Goal: Transaction & Acquisition: Purchase product/service

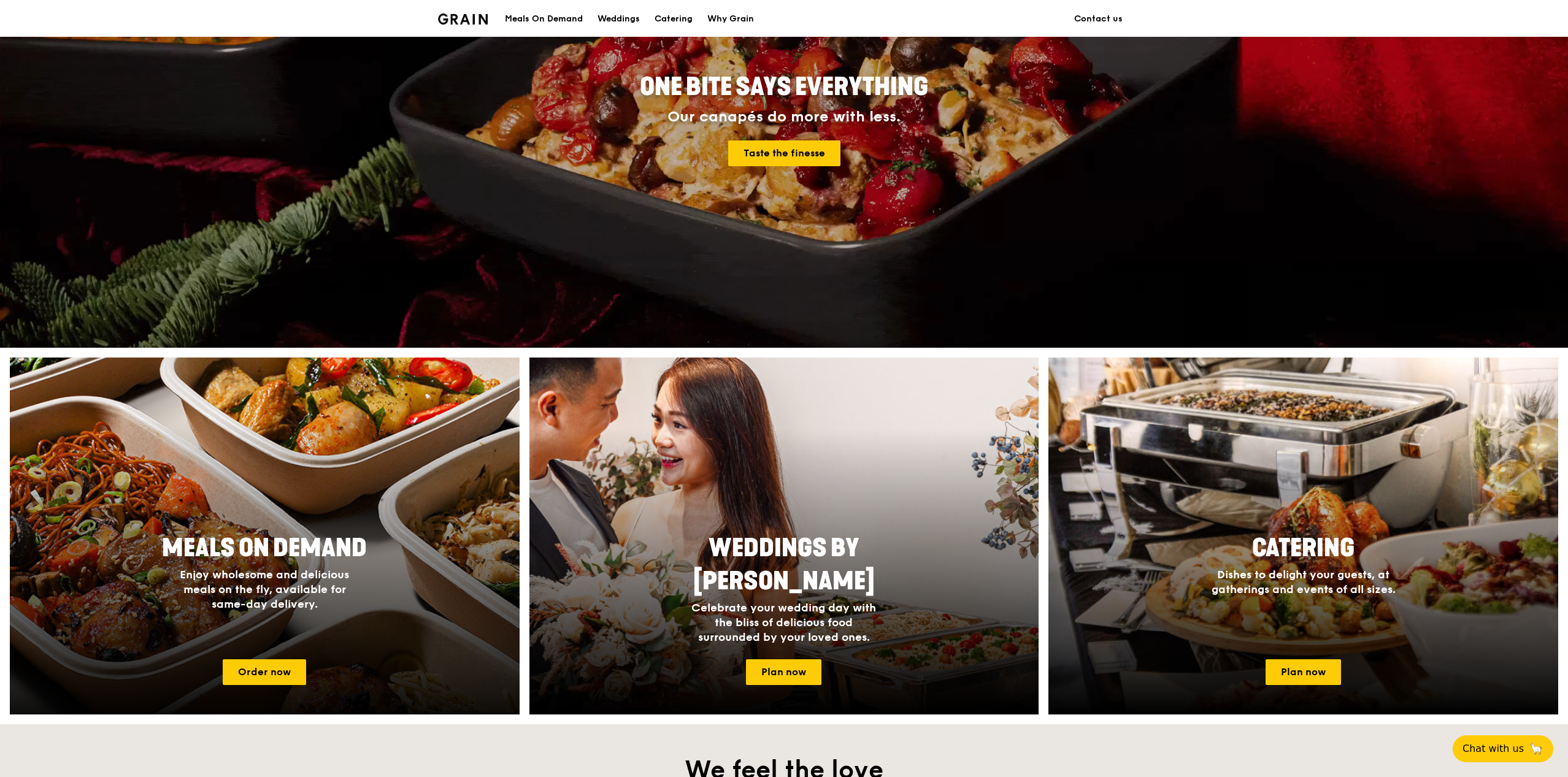
scroll to position [214, 0]
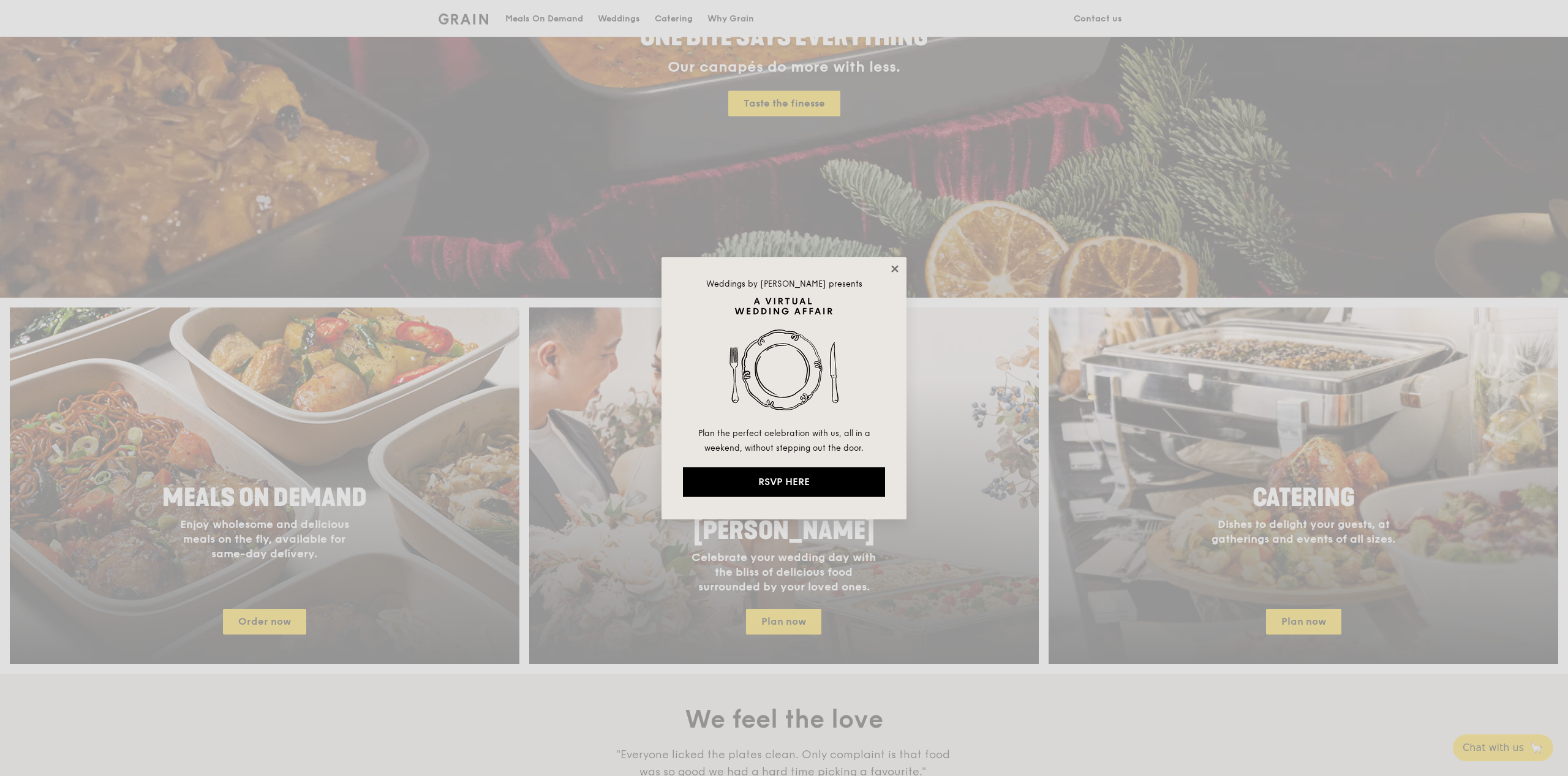
click at [893, 273] on icon at bounding box center [895, 268] width 11 height 11
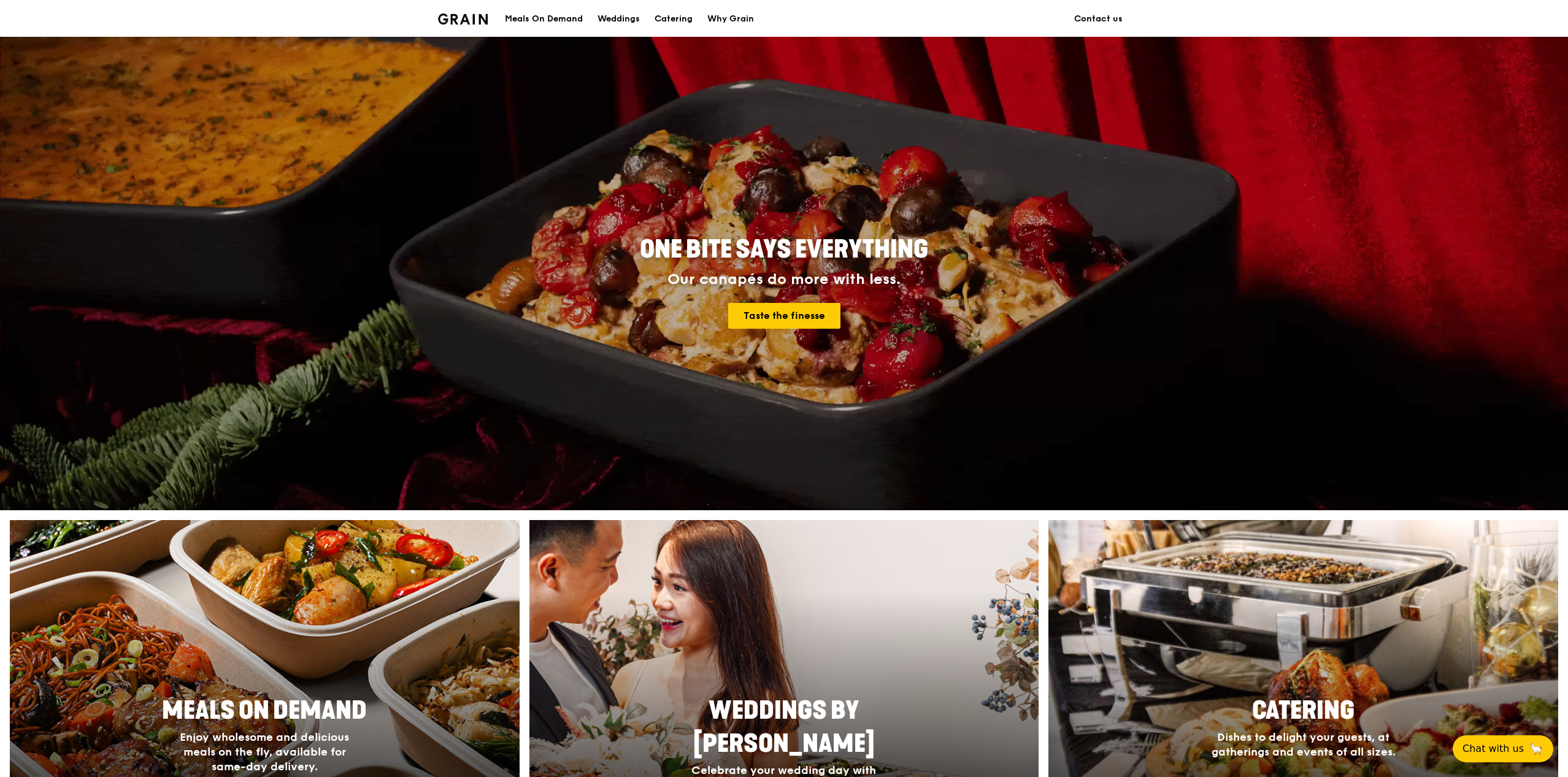
scroll to position [0, 0]
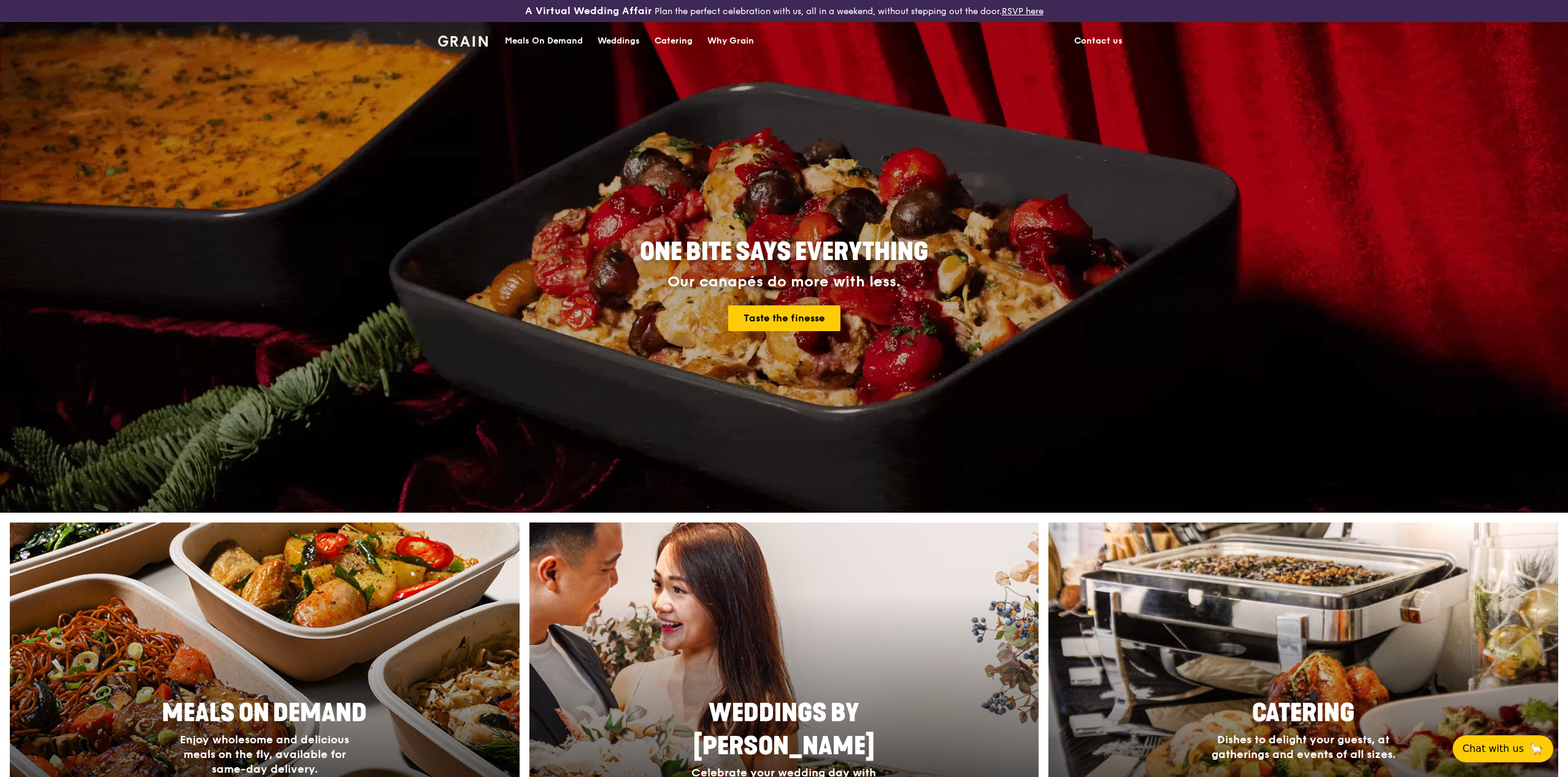
click at [553, 41] on div "Meals On Demand" at bounding box center [543, 41] width 78 height 36
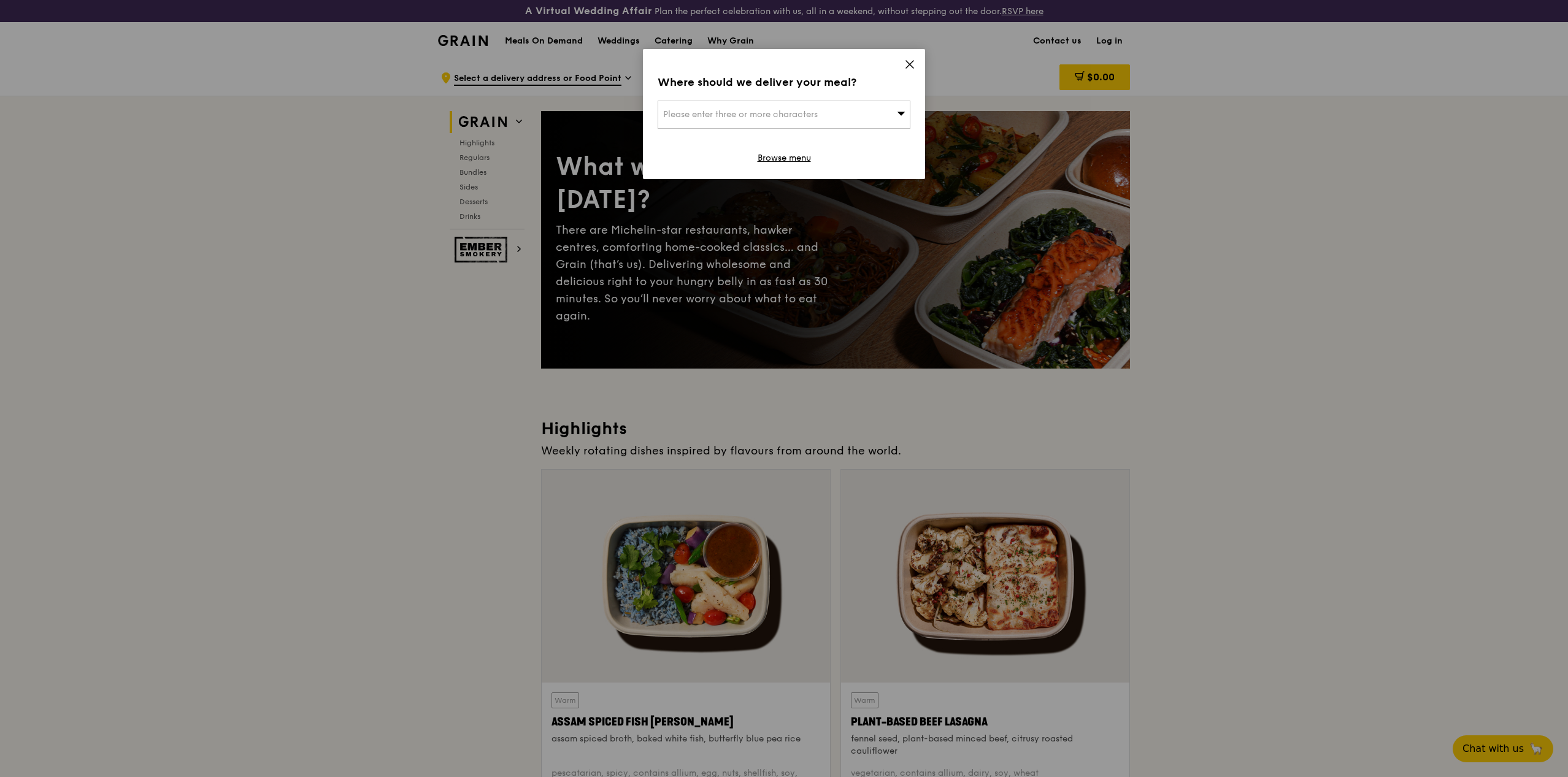
click at [784, 123] on div "Please enter three or more characters" at bounding box center [784, 114] width 252 height 28
type input "199591"
click at [781, 153] on div at bounding box center [784, 158] width 252 height 16
click at [792, 133] on div "[STREET_ADDRESS]" at bounding box center [754, 139] width 182 height 12
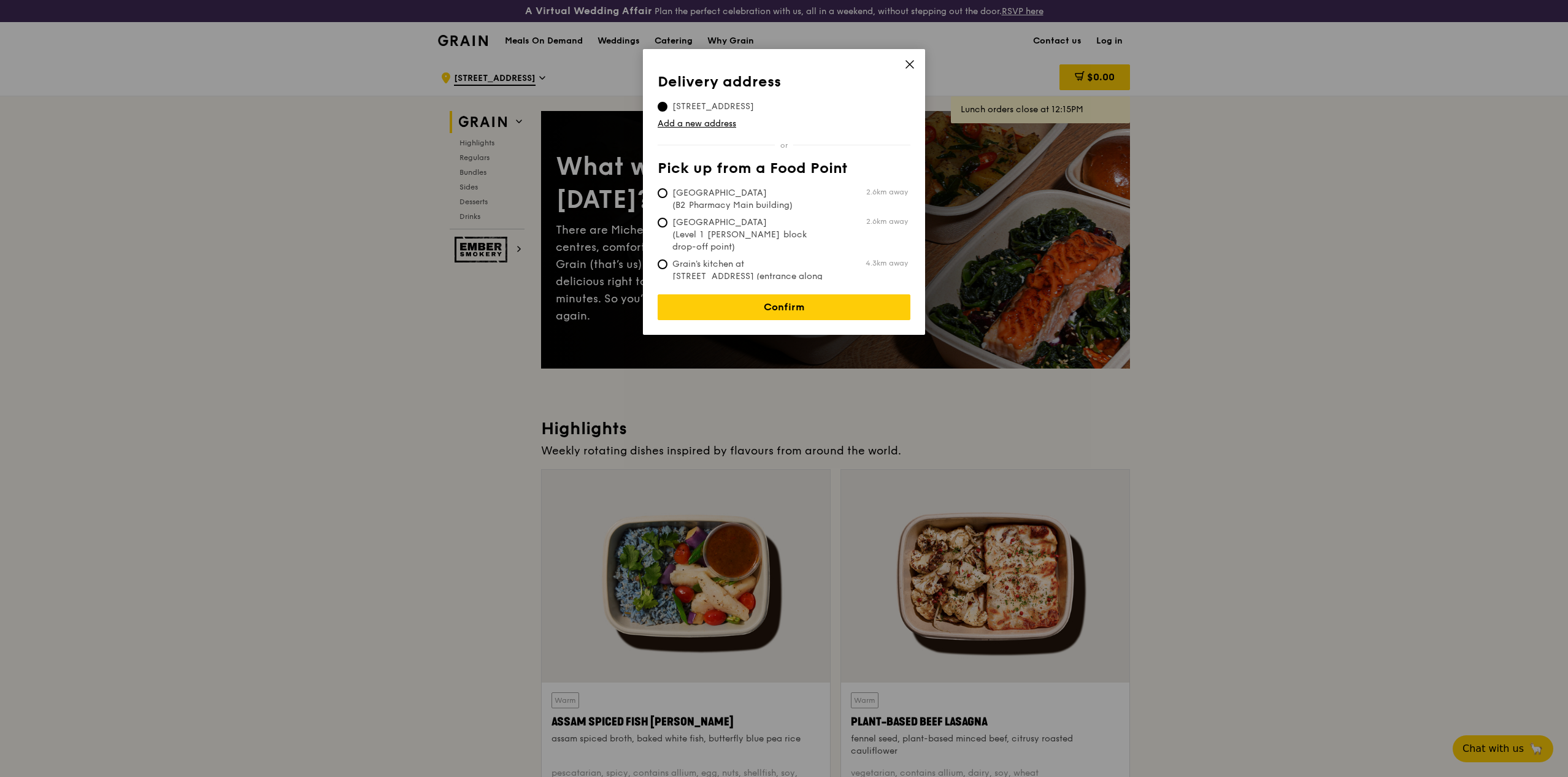
click at [766, 109] on span "[STREET_ADDRESS]" at bounding box center [713, 107] width 111 height 12
click at [667, 109] on input "[STREET_ADDRESS]" at bounding box center [663, 107] width 10 height 10
click at [769, 106] on span "[STREET_ADDRESS]" at bounding box center [713, 107] width 111 height 12
click at [667, 106] on input "[STREET_ADDRESS]" at bounding box center [663, 107] width 10 height 10
click at [842, 295] on link "Confirm" at bounding box center [784, 307] width 252 height 26
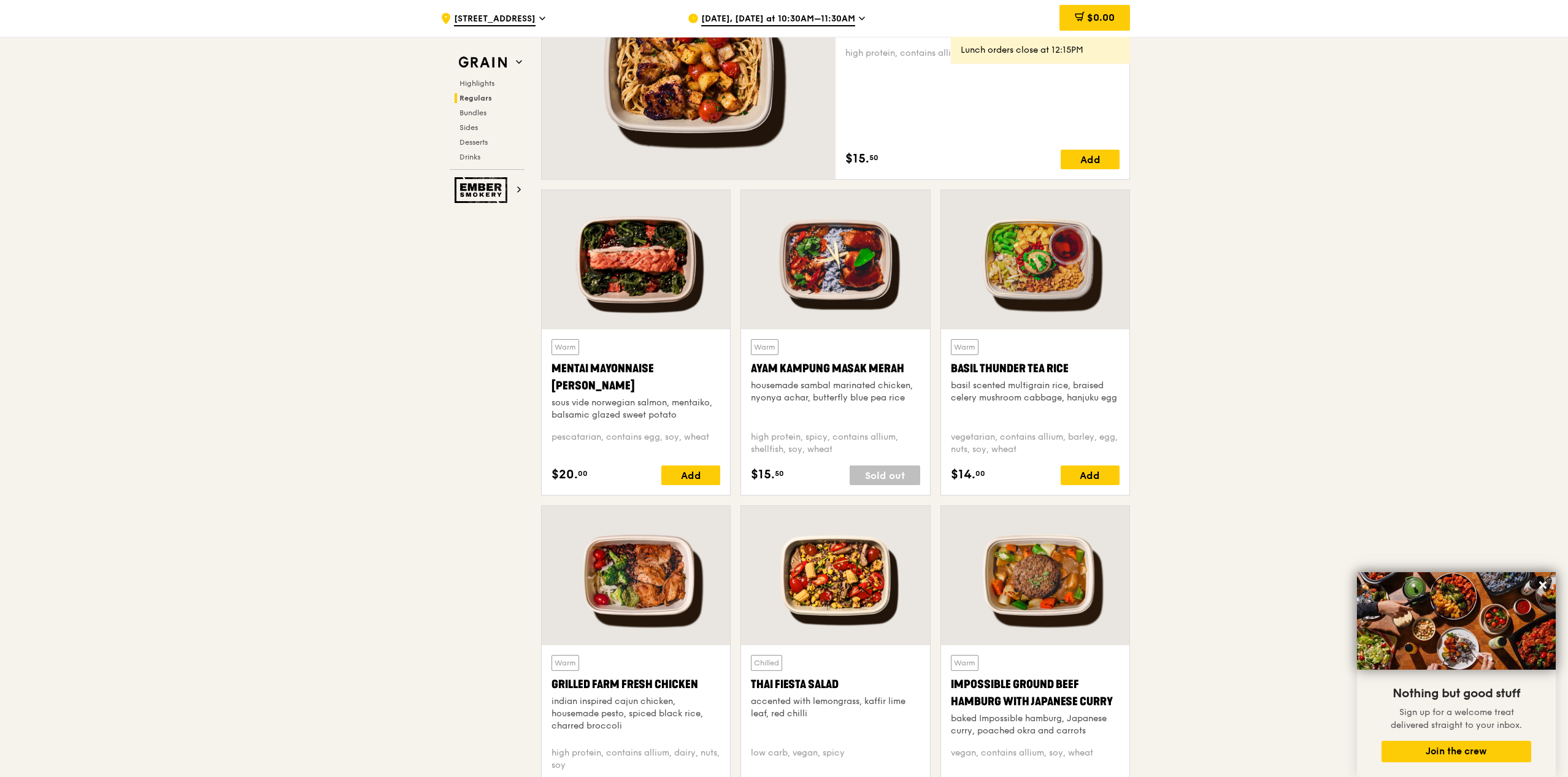
scroll to position [1029, 0]
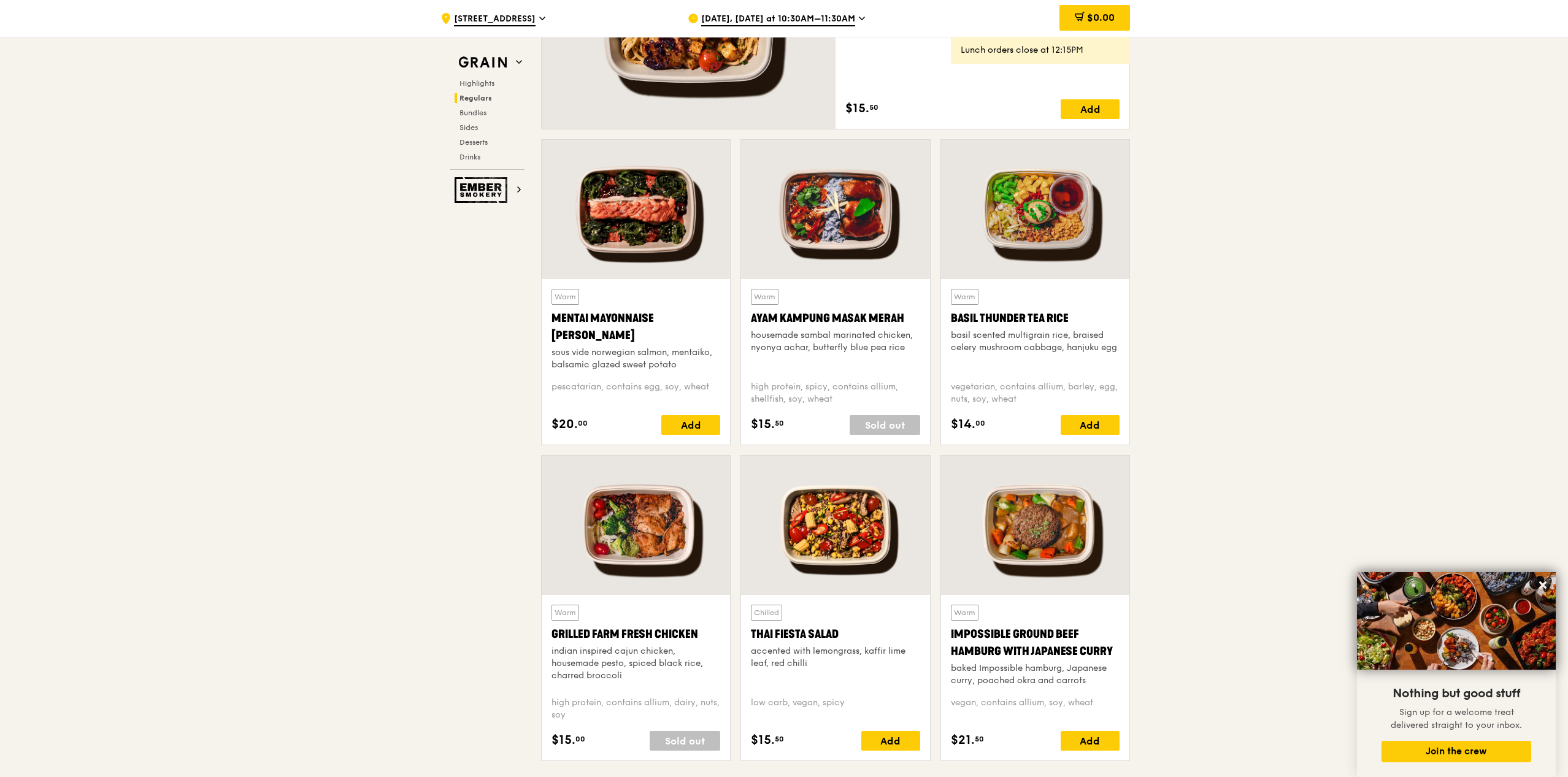
click at [637, 537] on div at bounding box center [636, 525] width 188 height 139
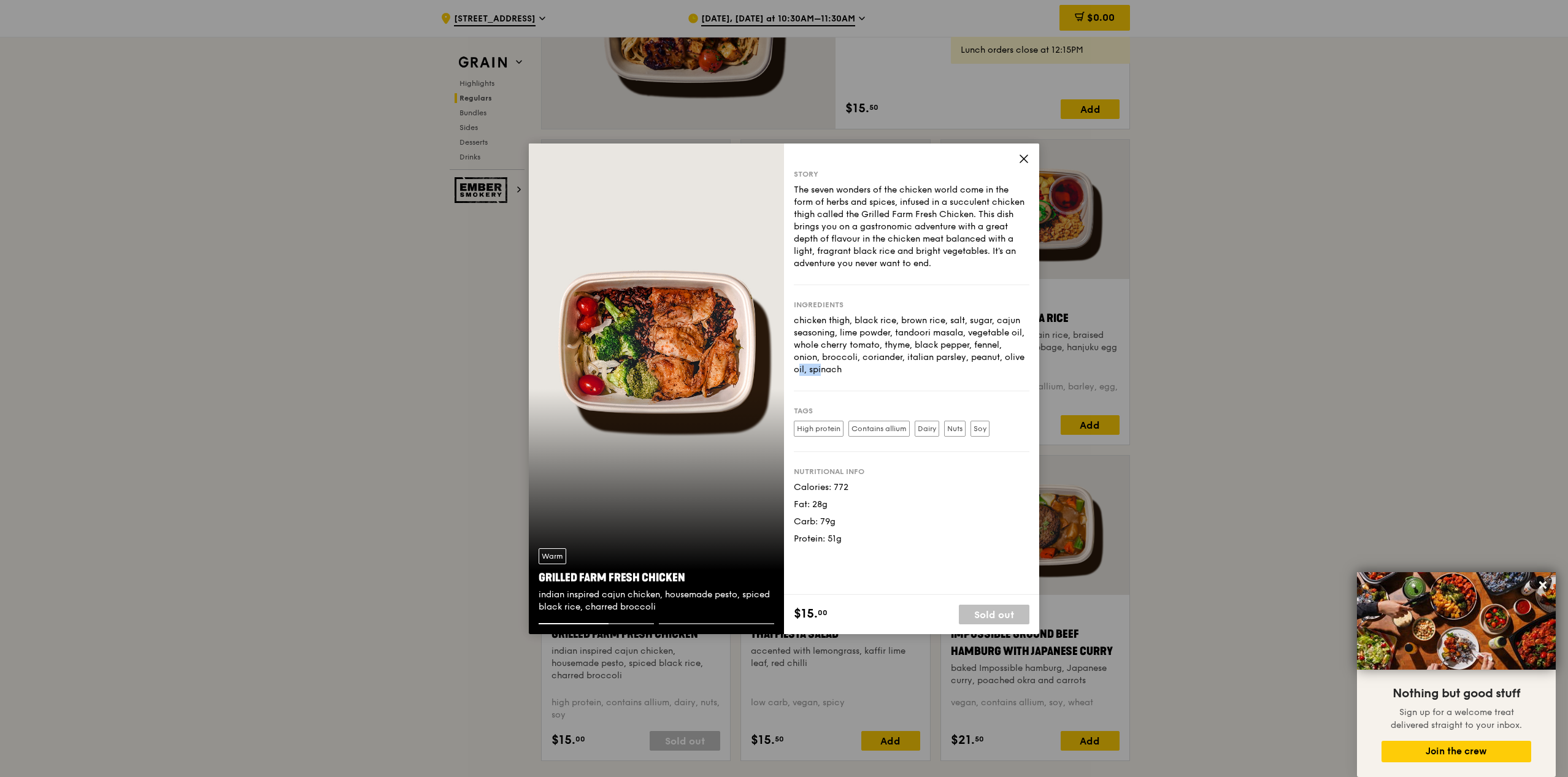
drag, startPoint x: 972, startPoint y: 357, endPoint x: 1000, endPoint y: 360, distance: 28.2
click at [1000, 360] on div "chicken thigh, black rice, brown rice, salt, sugar, cajun seasoning, lime powde…" at bounding box center [911, 345] width 235 height 61
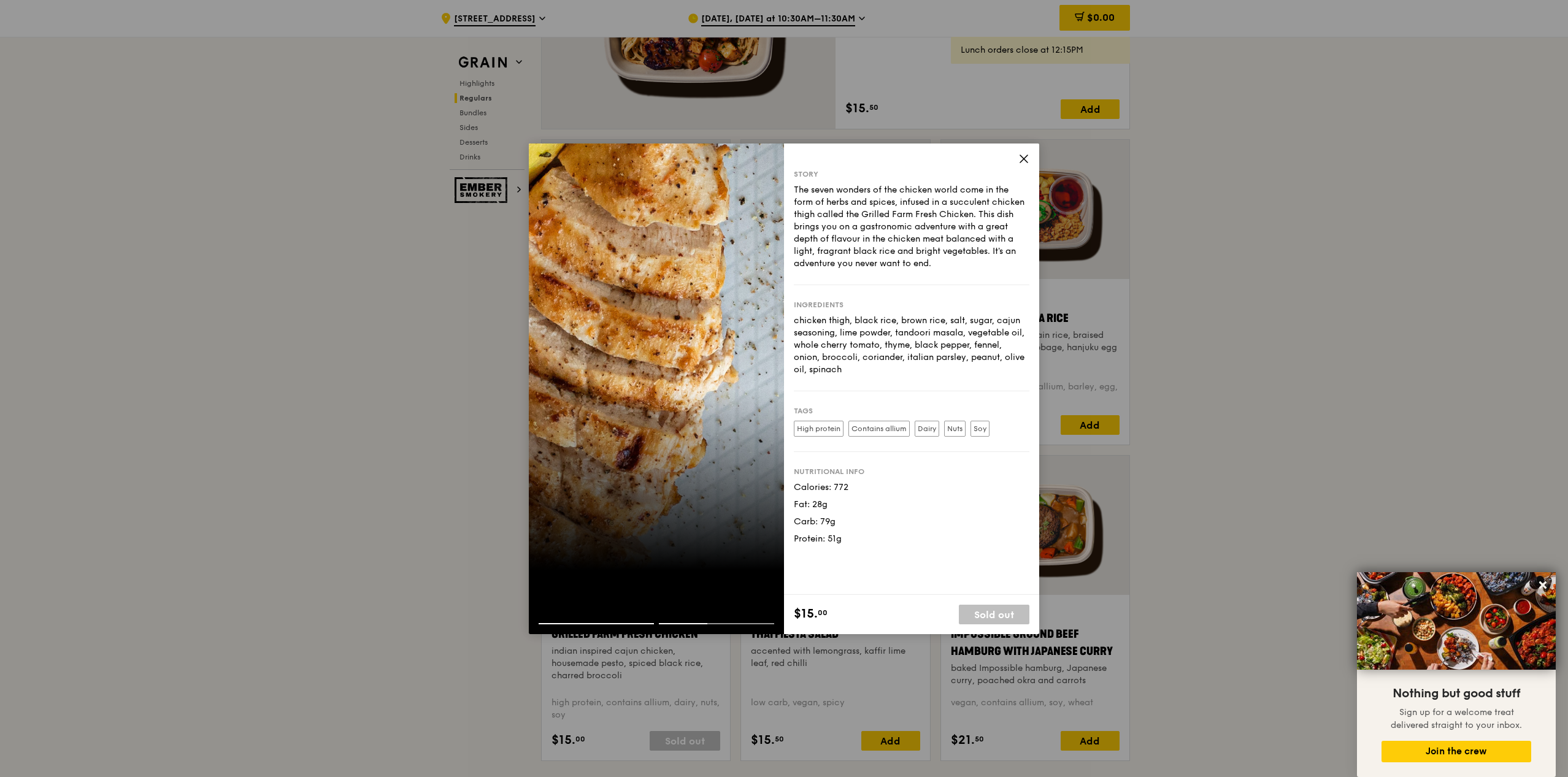
click at [1024, 158] on icon at bounding box center [1023, 158] width 11 height 11
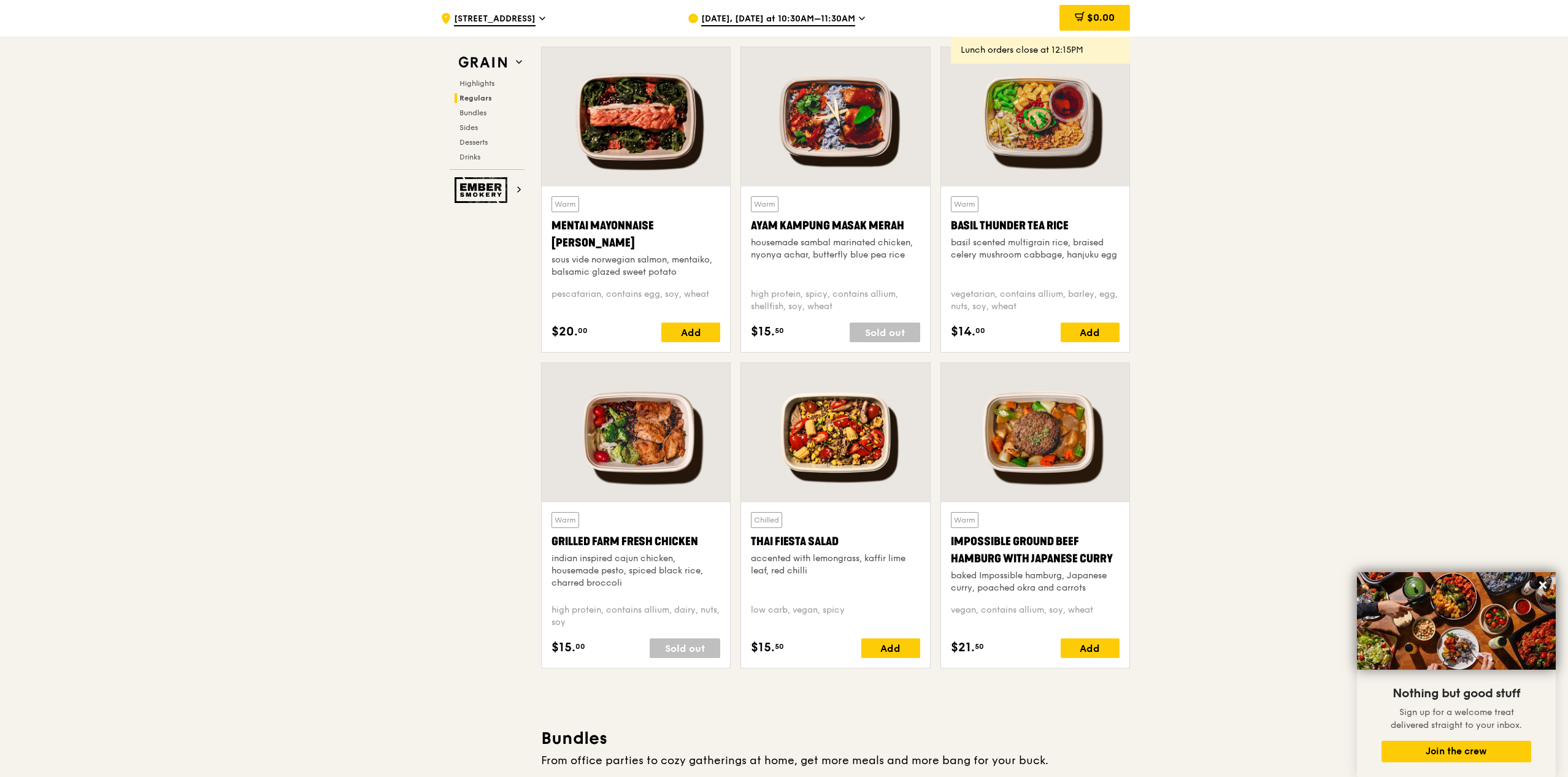
scroll to position [1133, 0]
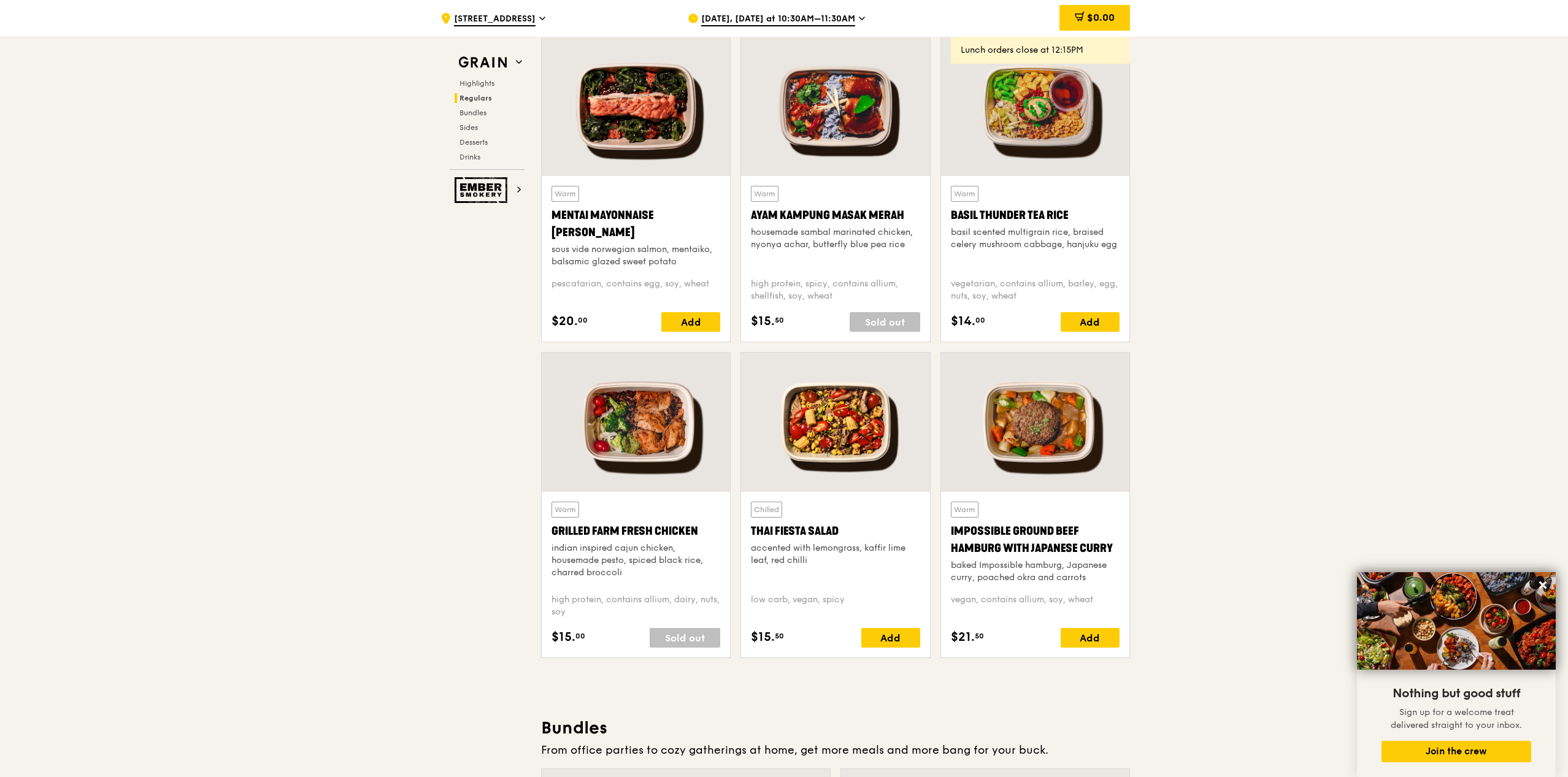
click at [828, 432] on div at bounding box center [834, 422] width 188 height 139
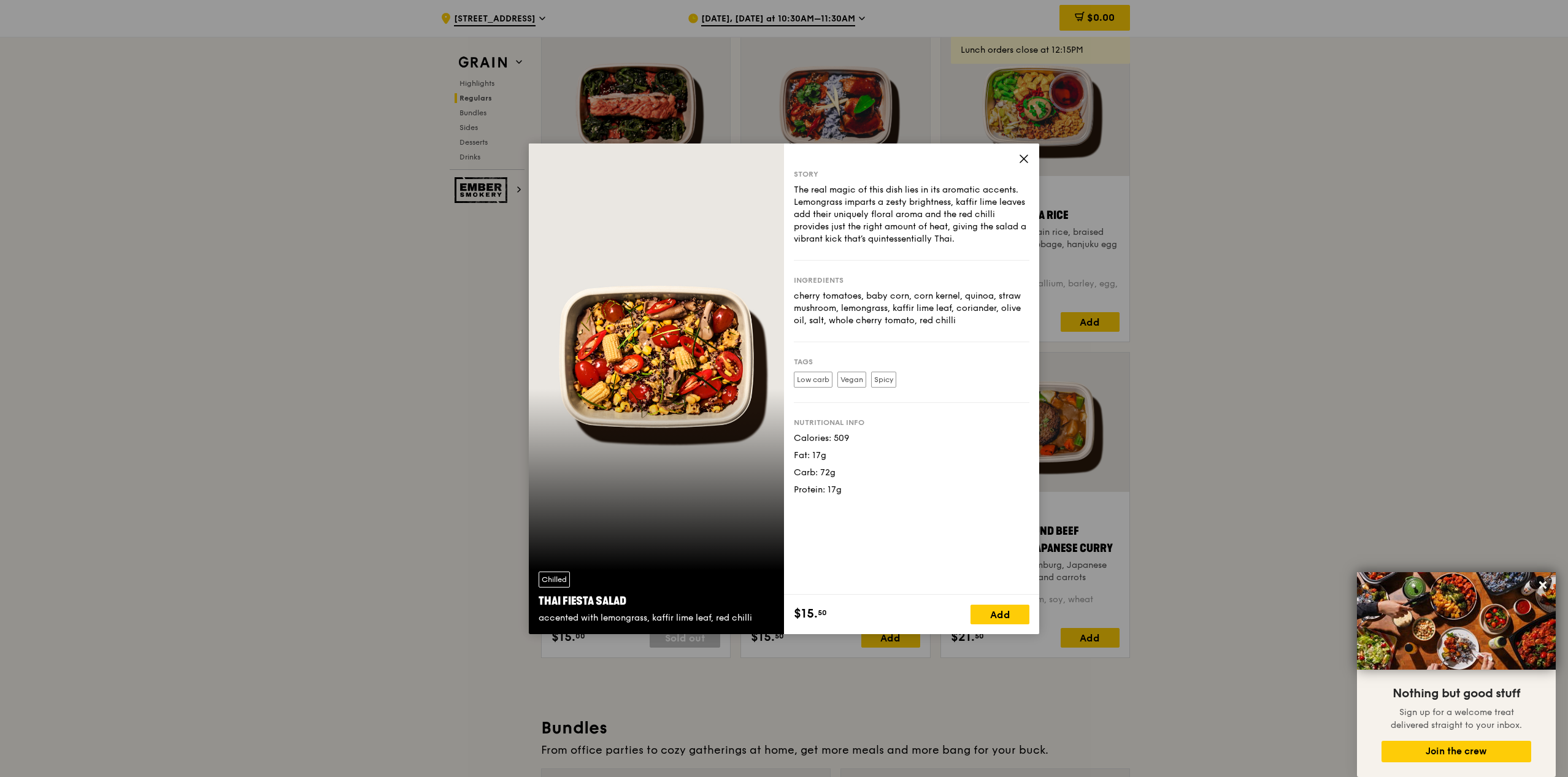
click at [1021, 162] on icon at bounding box center [1023, 158] width 11 height 11
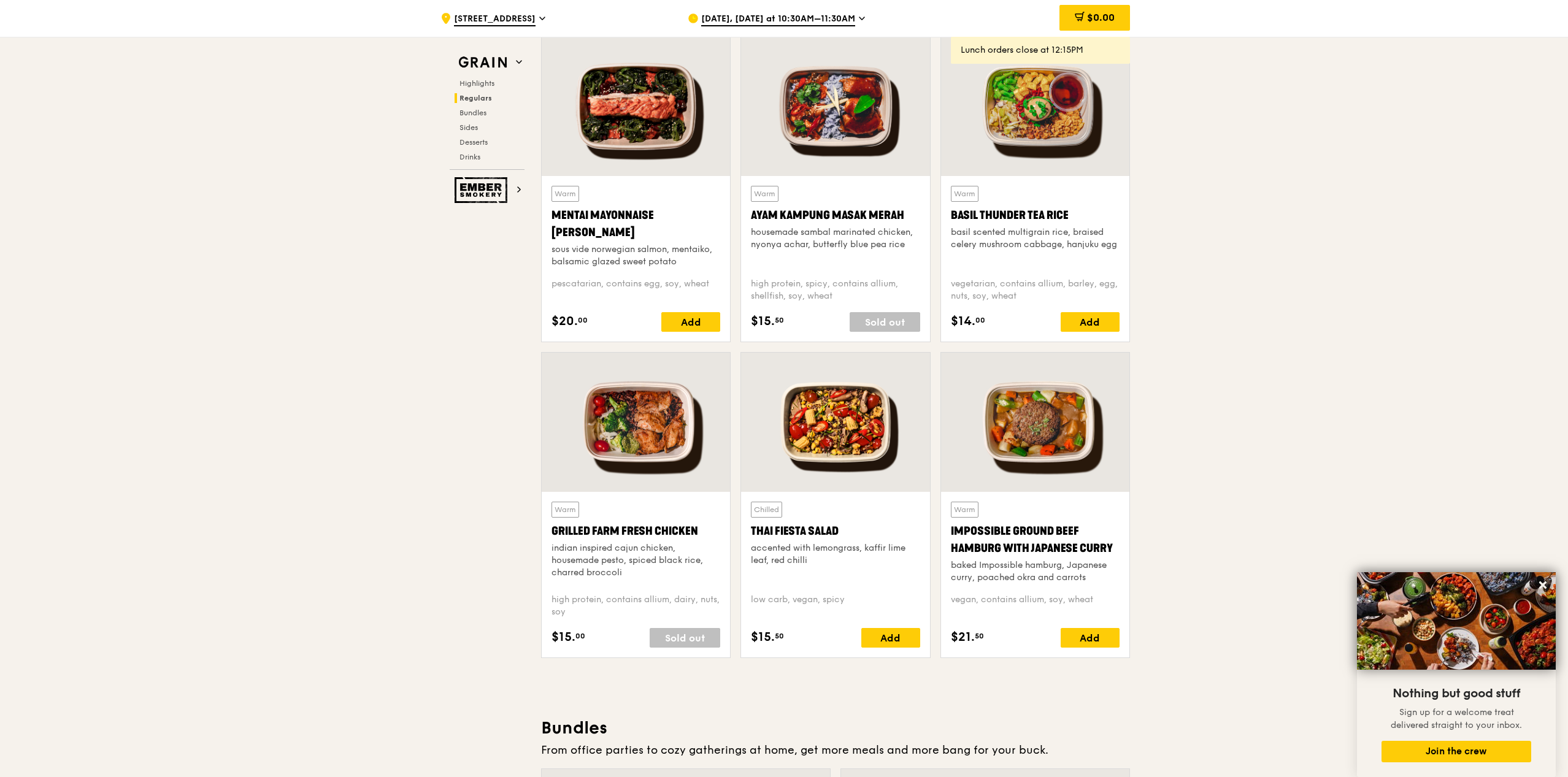
click at [1037, 413] on div at bounding box center [1035, 422] width 188 height 139
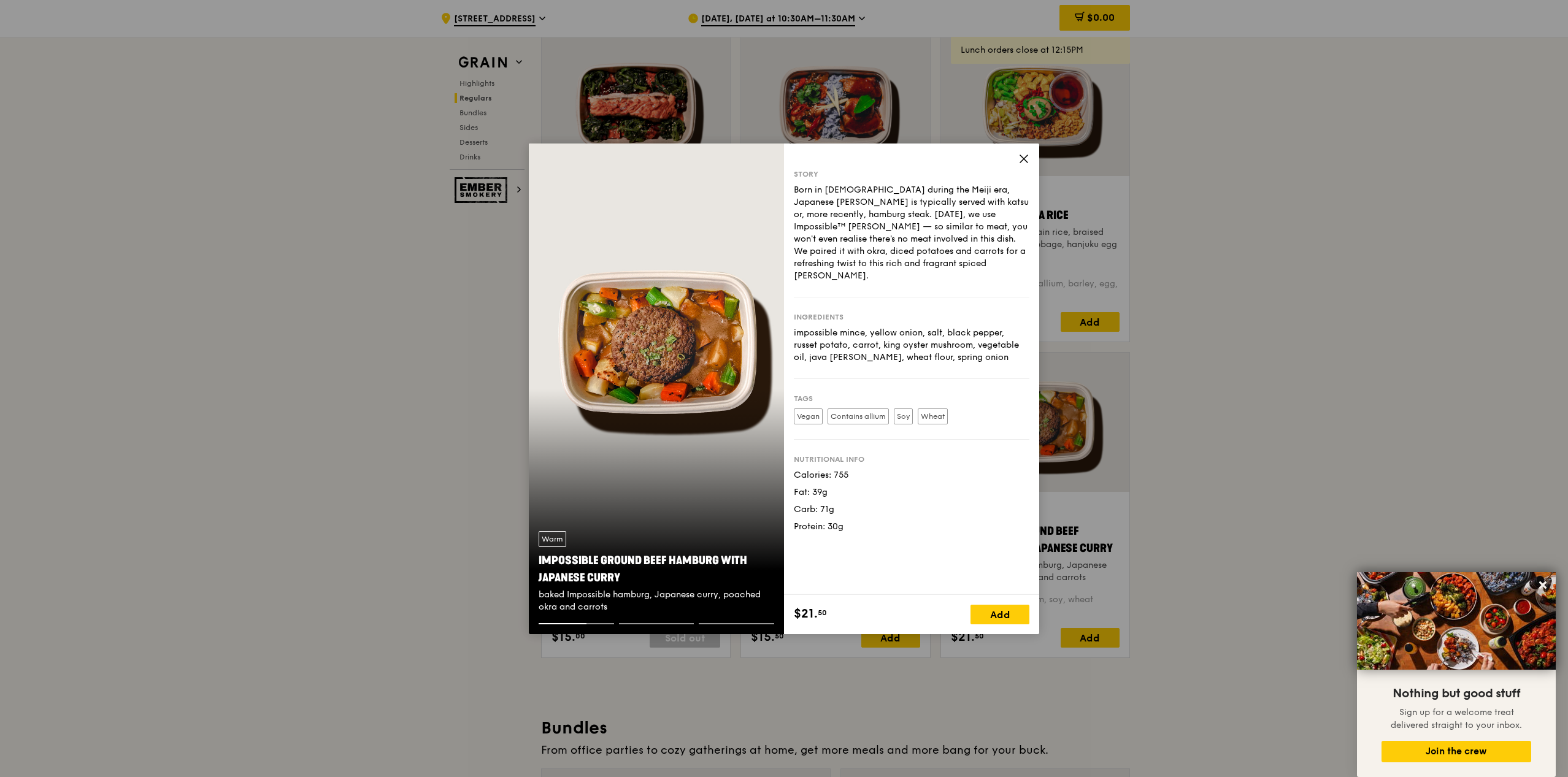
click at [1025, 160] on icon at bounding box center [1023, 158] width 11 height 11
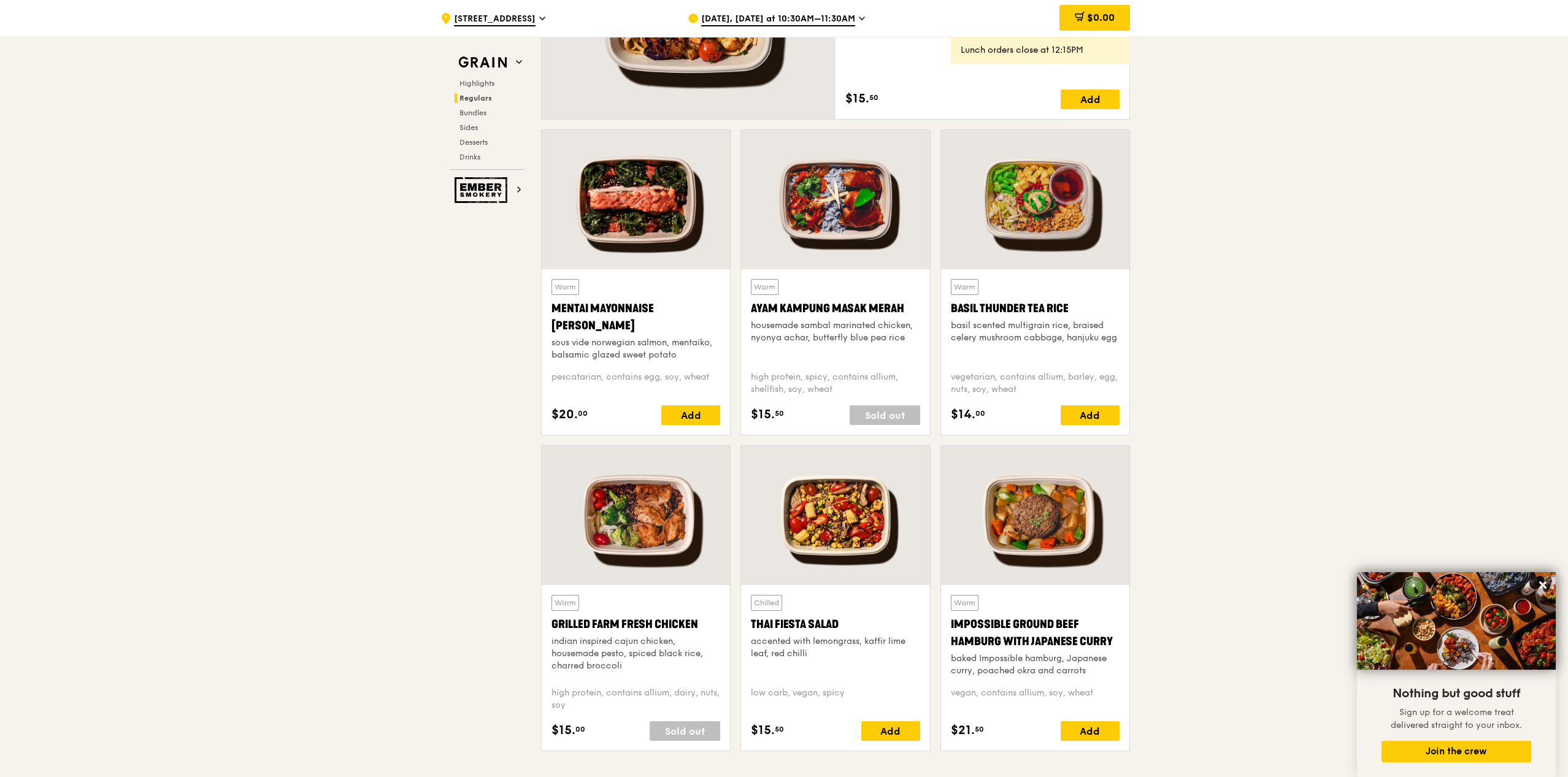
scroll to position [1035, 0]
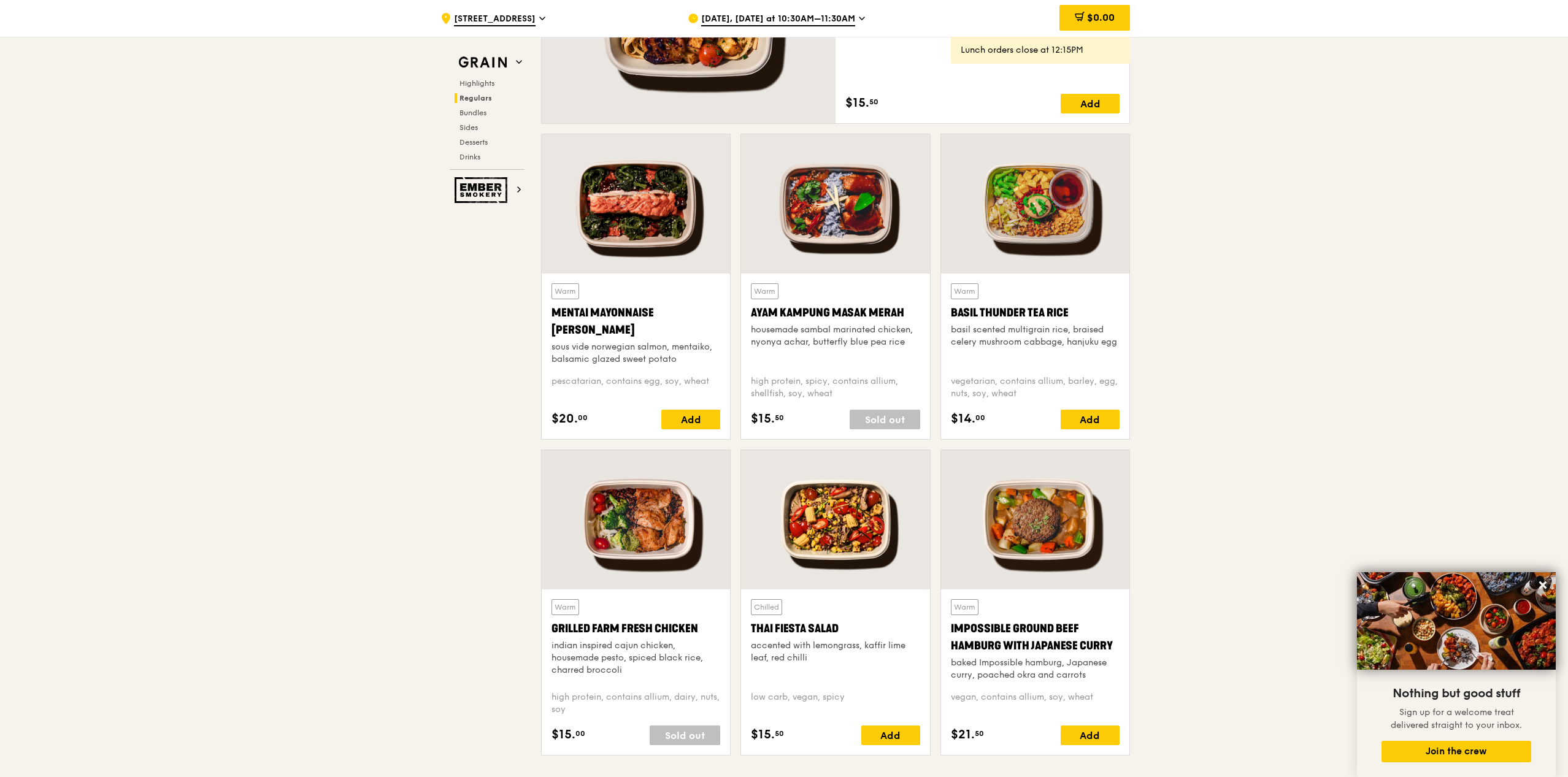
click at [1069, 244] on div at bounding box center [1035, 204] width 188 height 139
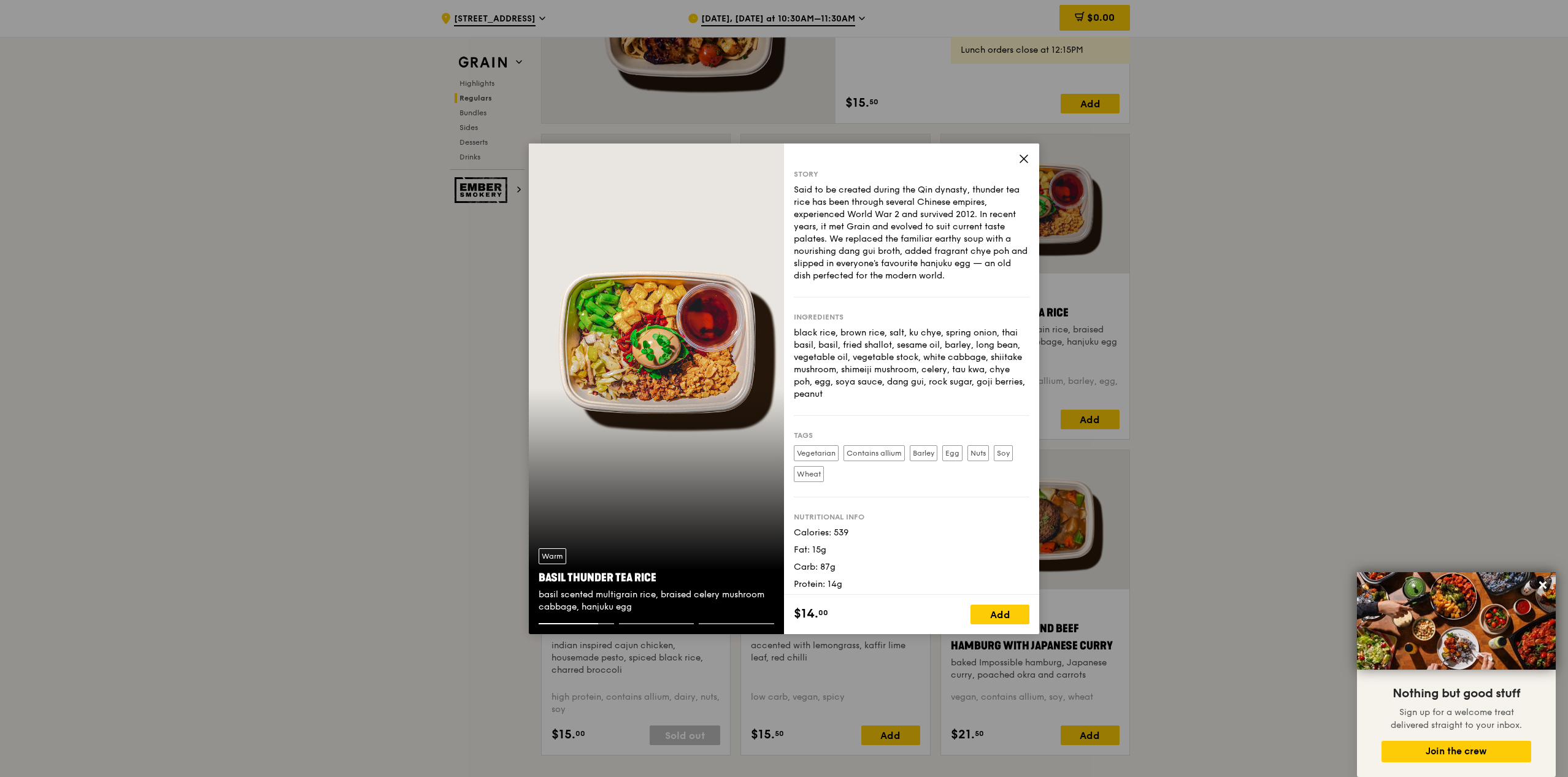
click at [1021, 157] on icon at bounding box center [1023, 158] width 11 height 11
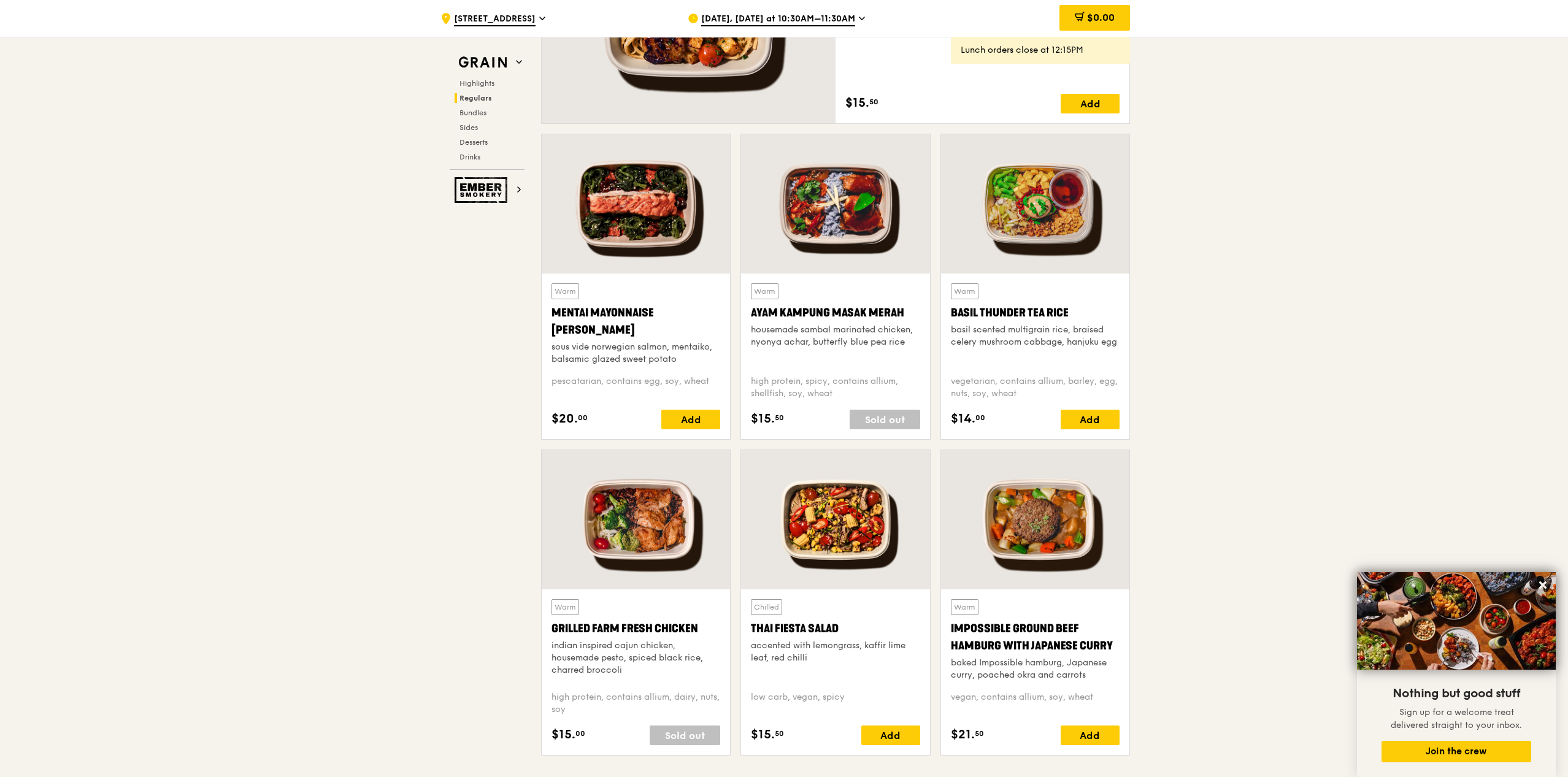
click at [842, 223] on div at bounding box center [834, 204] width 188 height 139
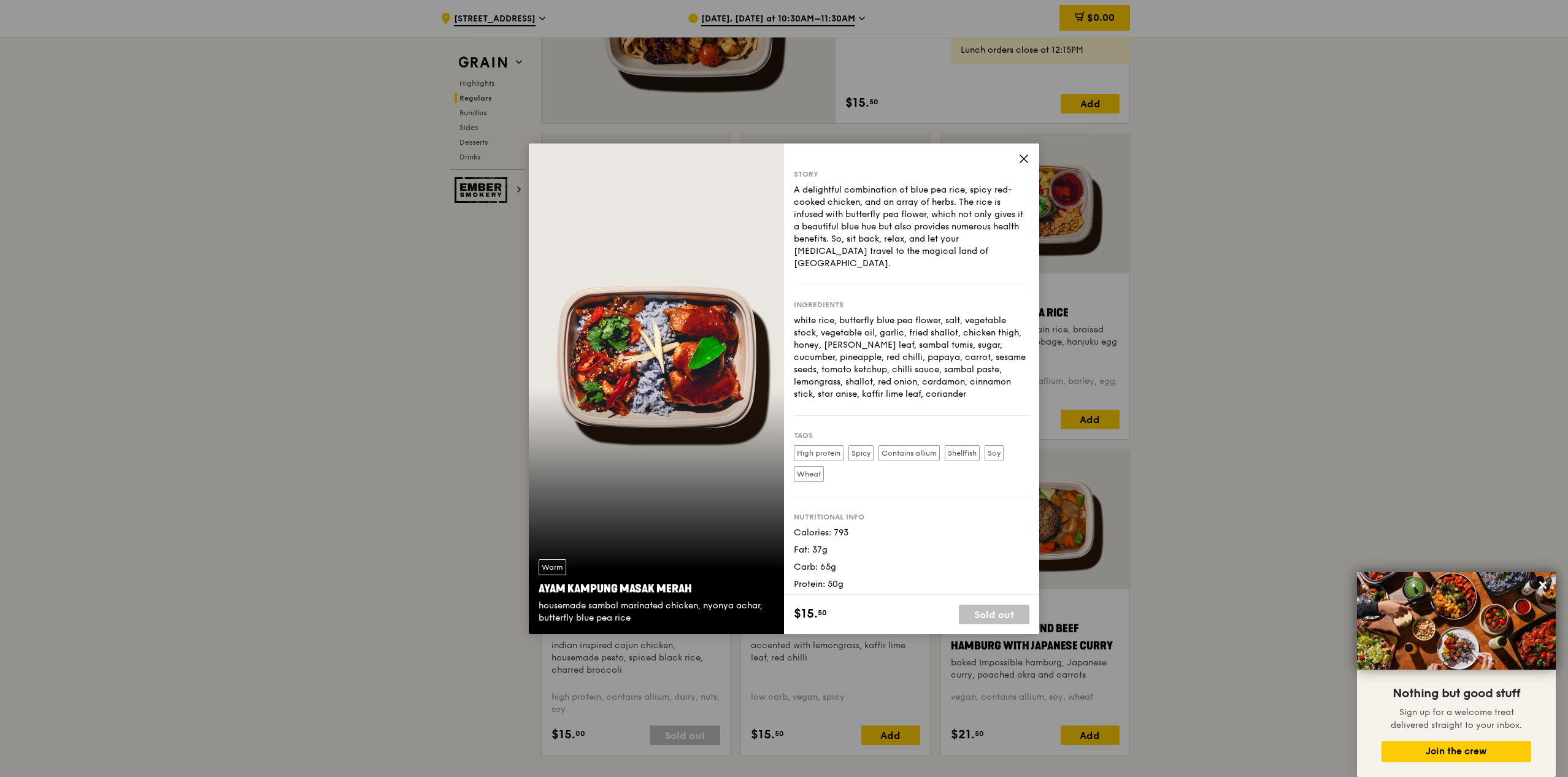
click at [1021, 157] on icon at bounding box center [1023, 158] width 11 height 11
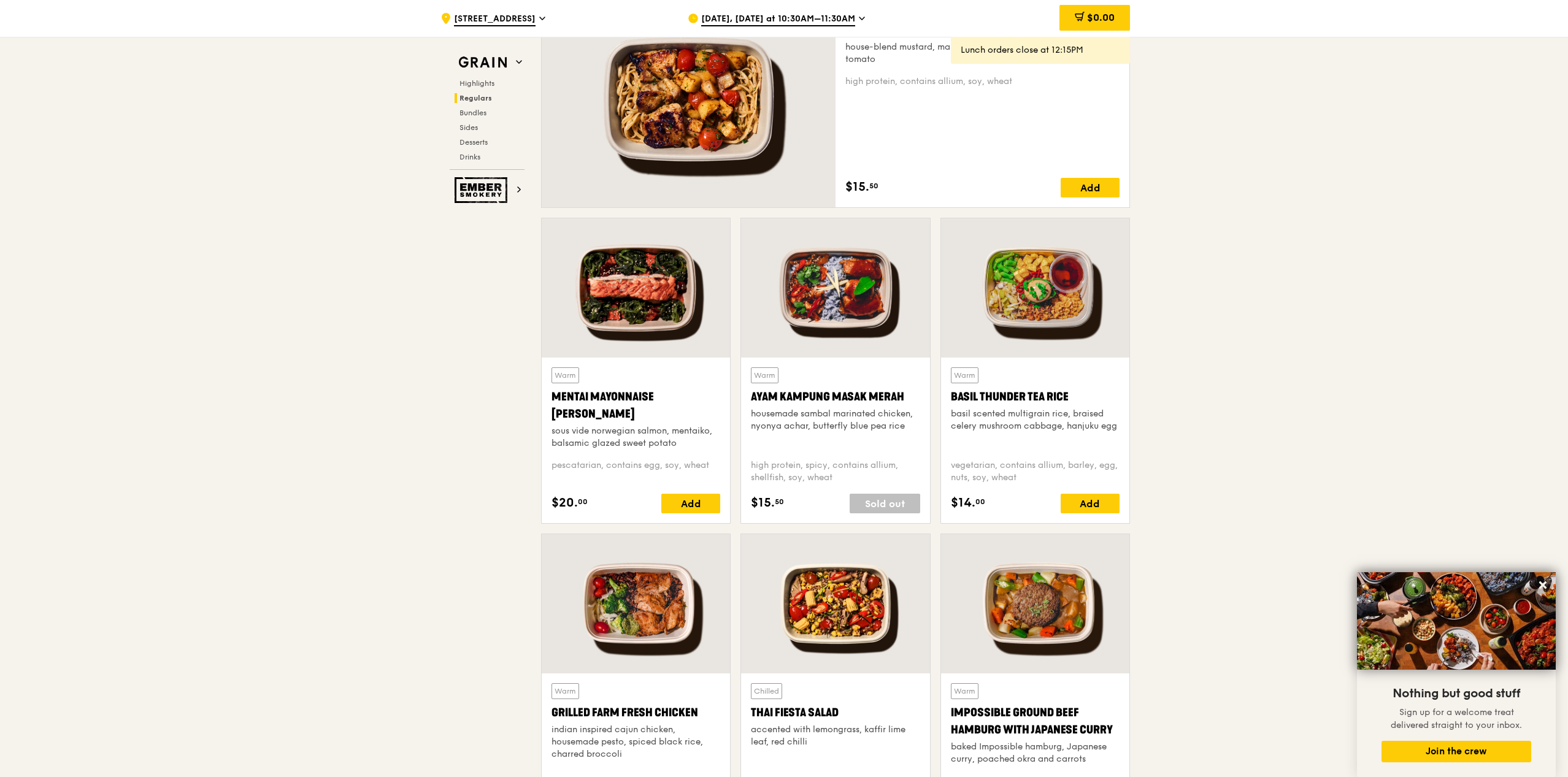
scroll to position [939, 0]
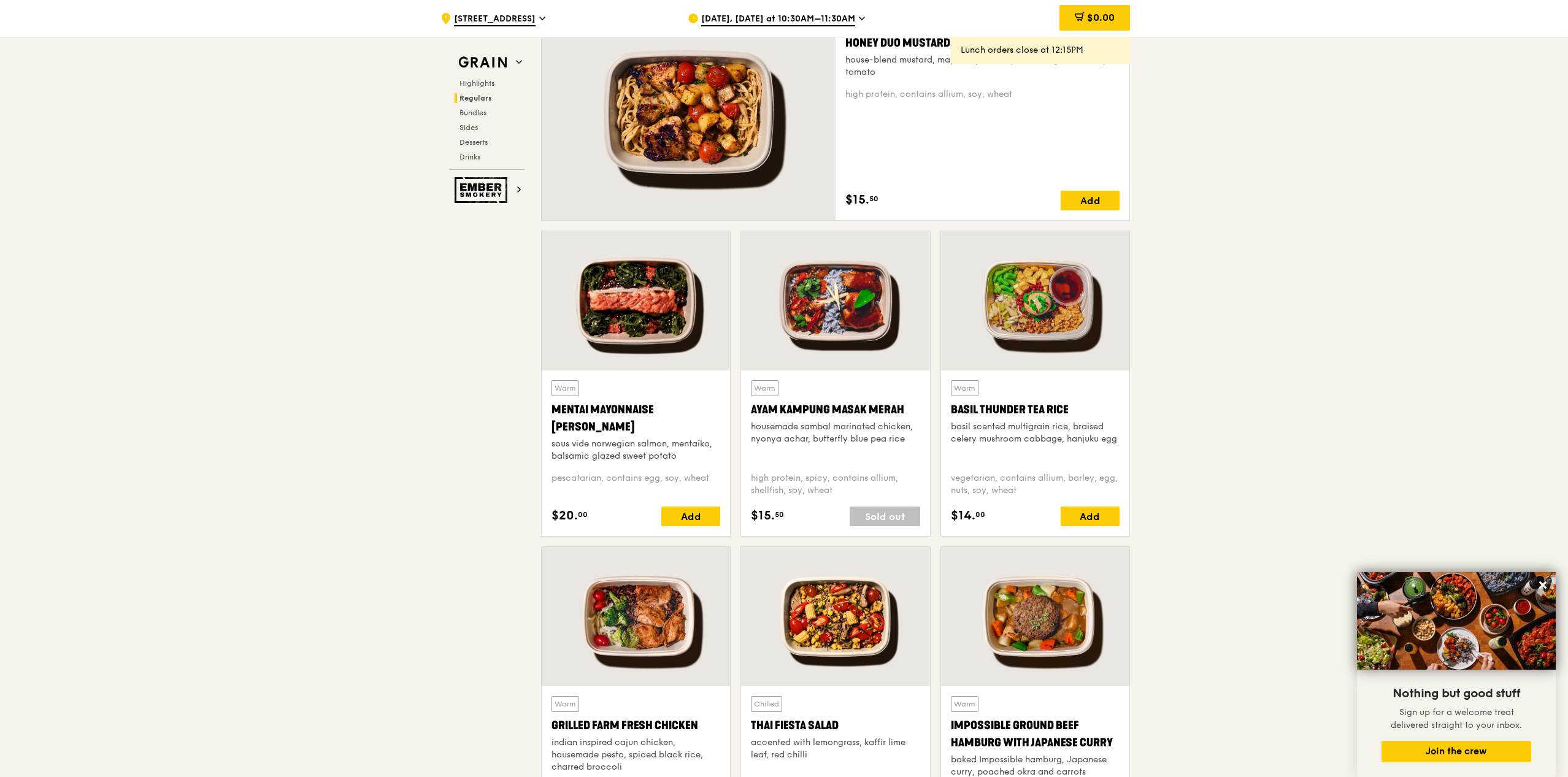
click at [642, 326] on div at bounding box center [636, 300] width 188 height 139
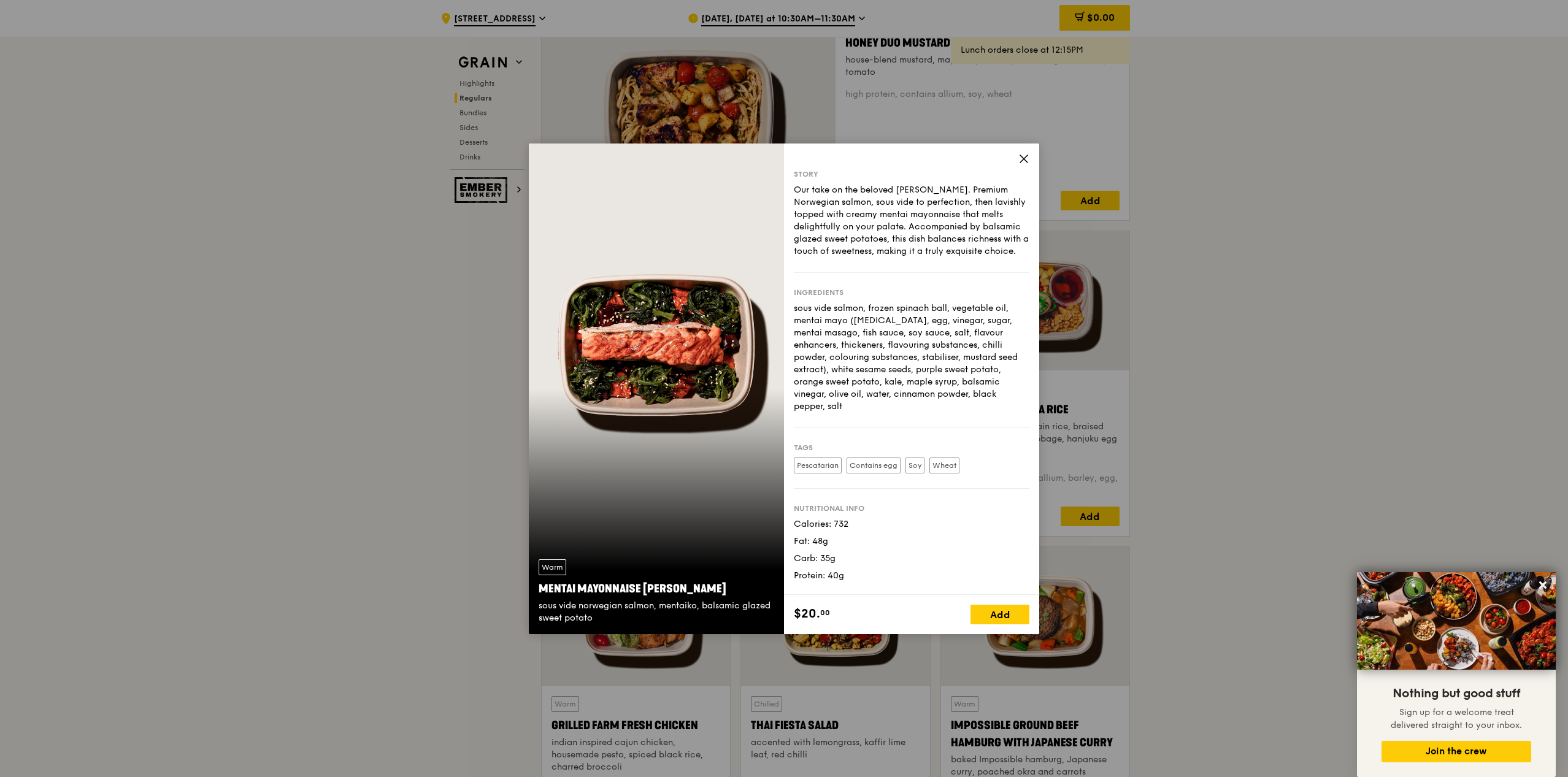
click at [1020, 165] on span at bounding box center [1023, 160] width 11 height 14
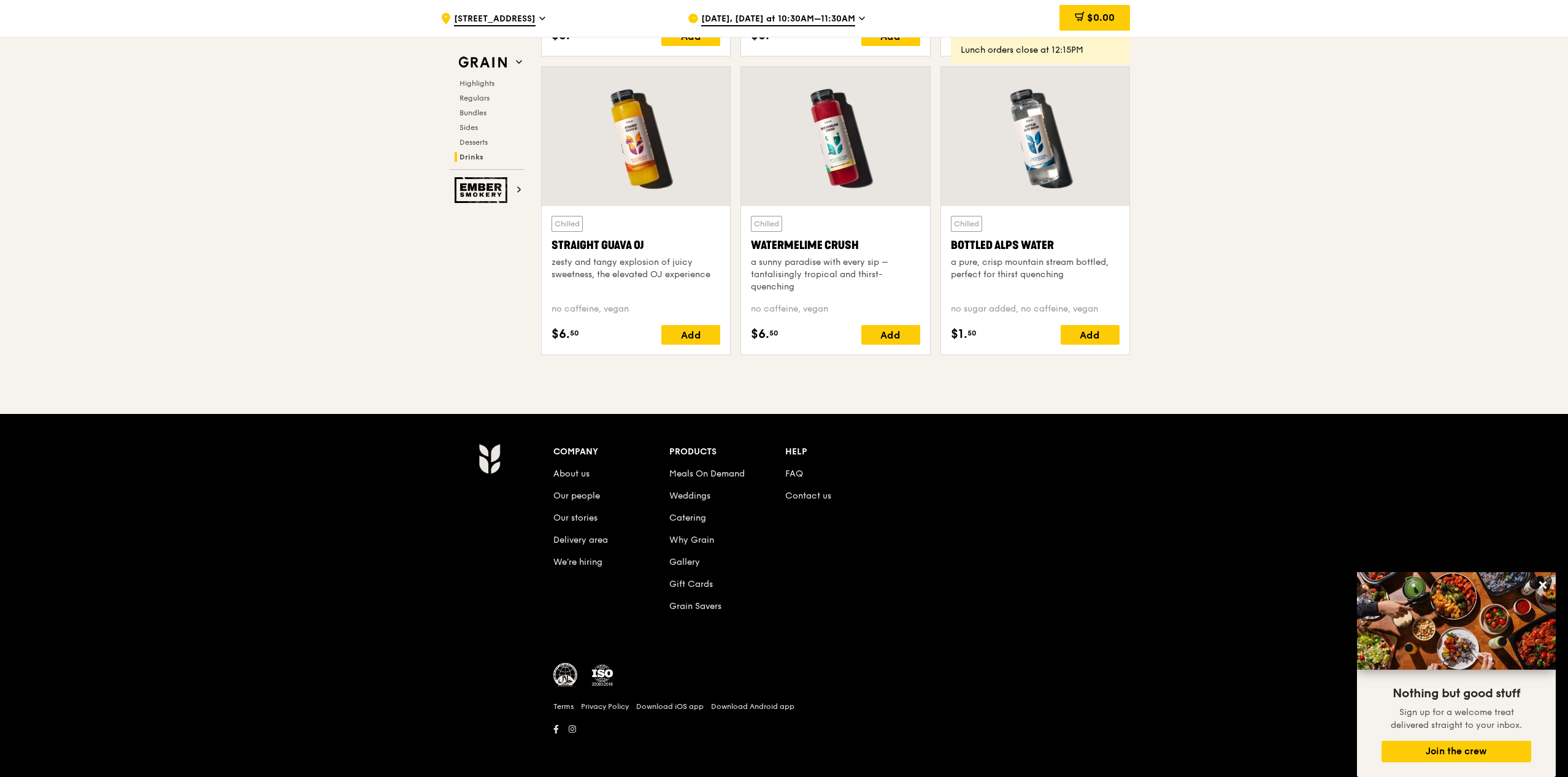
scroll to position [4882, 0]
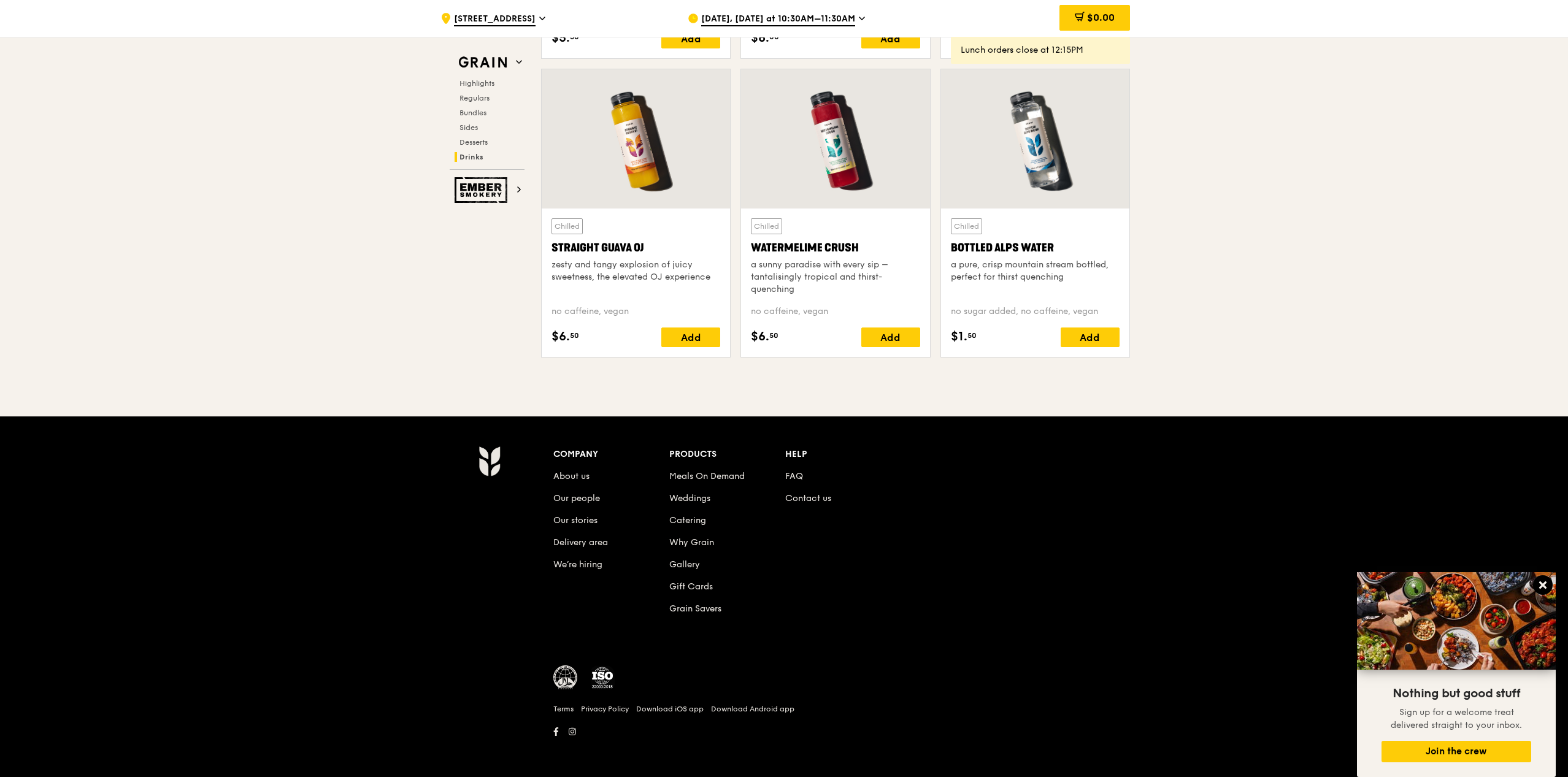
click at [1548, 584] on button at bounding box center [1542, 585] width 19 height 19
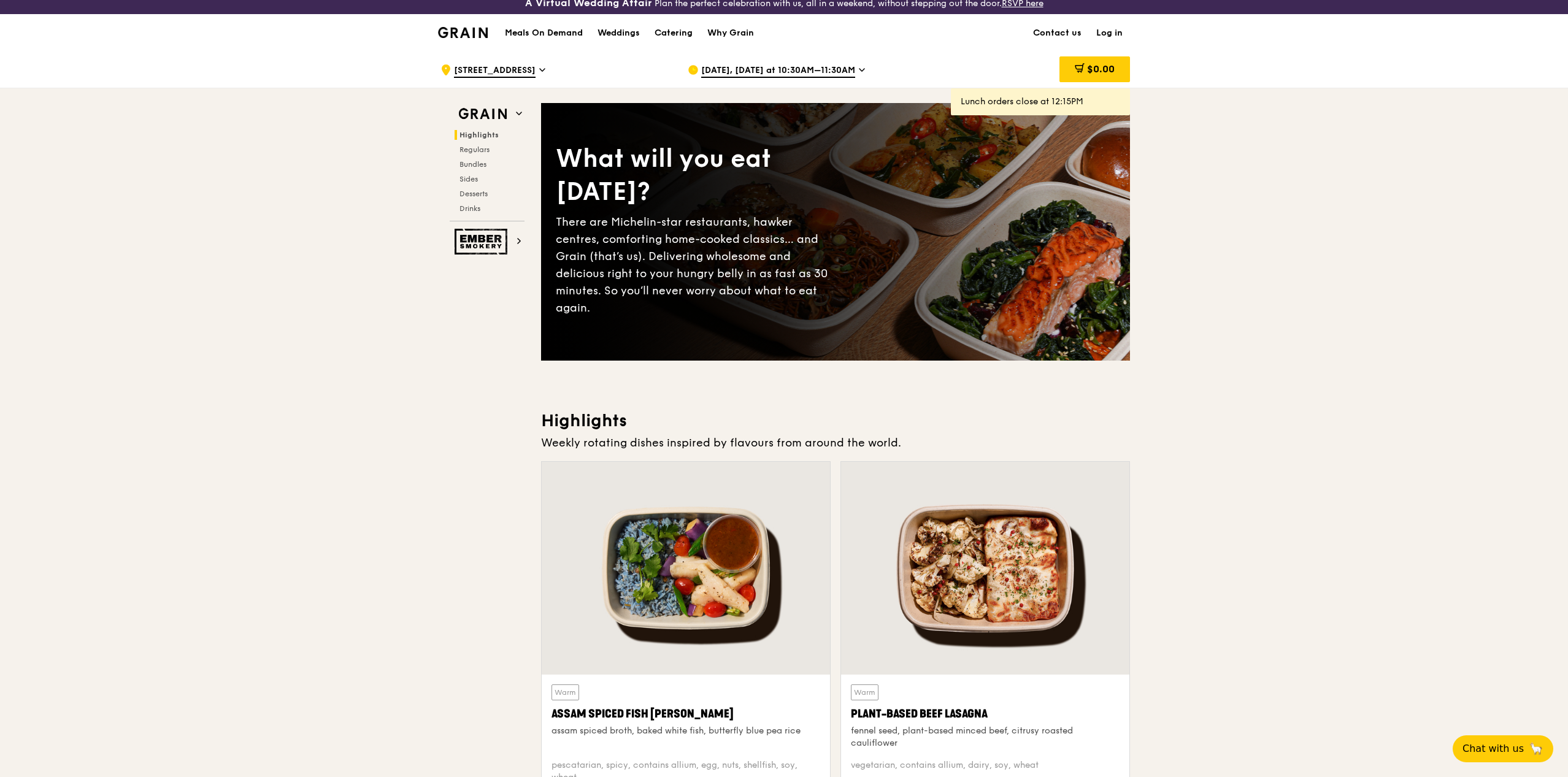
scroll to position [0, 0]
